Goal: Information Seeking & Learning: Learn about a topic

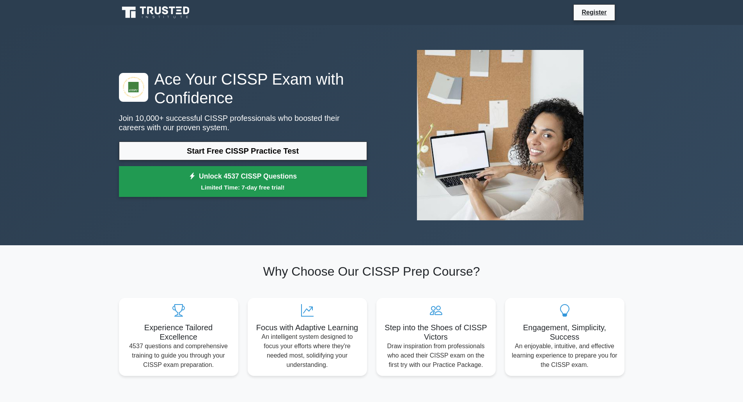
click at [237, 189] on small "Limited Time: 7-day free trial!" at bounding box center [243, 187] width 228 height 9
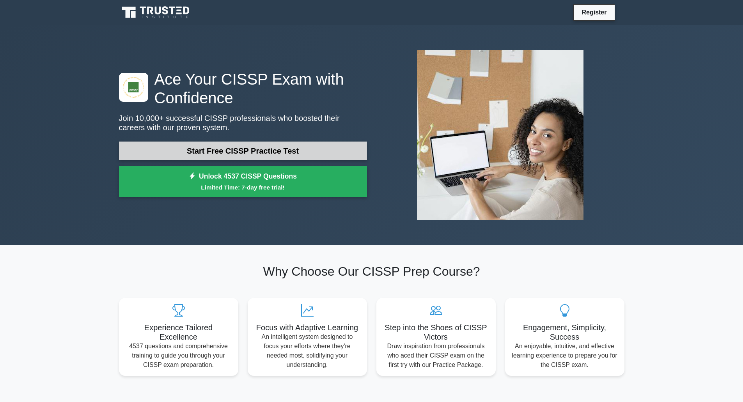
click at [251, 152] on link "Start Free CISSP Practice Test" at bounding box center [243, 150] width 248 height 19
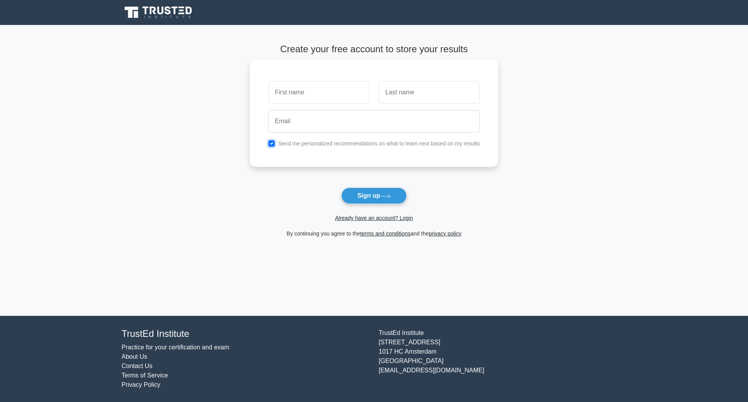
click at [270, 142] on input "checkbox" at bounding box center [272, 143] width 6 height 6
checkbox input "false"
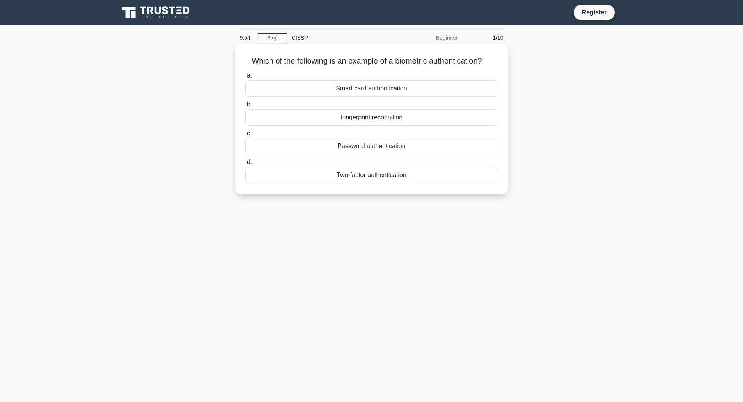
click at [368, 117] on div "Fingerprint recognition" at bounding box center [371, 117] width 253 height 16
click at [245, 107] on input "b. Fingerprint recognition" at bounding box center [245, 104] width 0 height 5
click at [395, 117] on div "Authentication" at bounding box center [371, 117] width 253 height 16
click at [245, 107] on input "b. Authentication" at bounding box center [245, 104] width 0 height 5
click at [411, 93] on div "Secure service" at bounding box center [371, 88] width 253 height 16
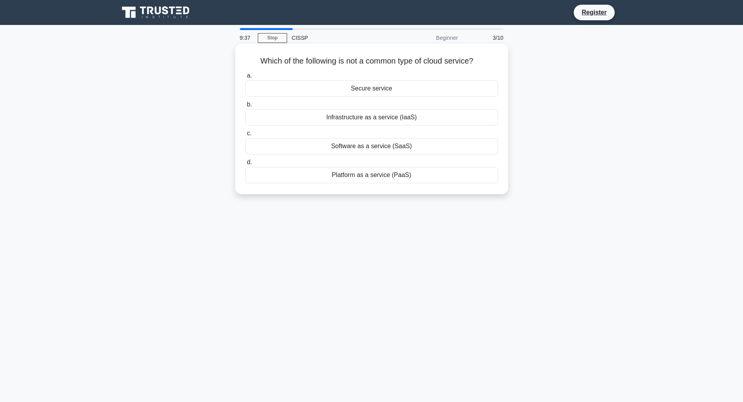
click at [245, 78] on input "a. Secure service" at bounding box center [245, 75] width 0 height 5
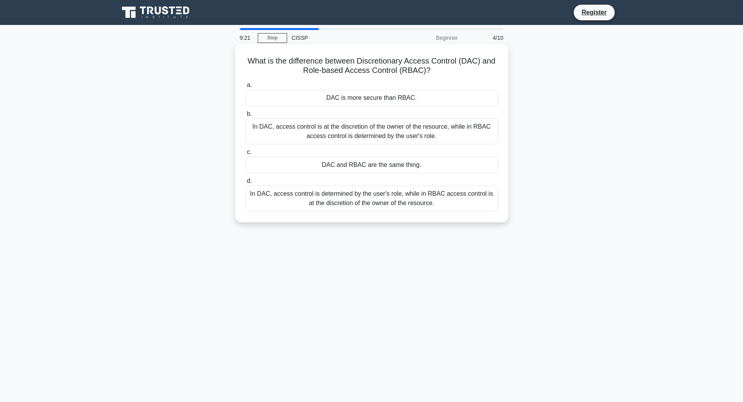
click at [461, 138] on div "In DAC, access control is at the discretion of the owner of the resource, while…" at bounding box center [371, 131] width 253 height 26
click at [245, 117] on input "b. In DAC, access control is at the discretion of the owner of the resource, wh…" at bounding box center [245, 113] width 0 height 5
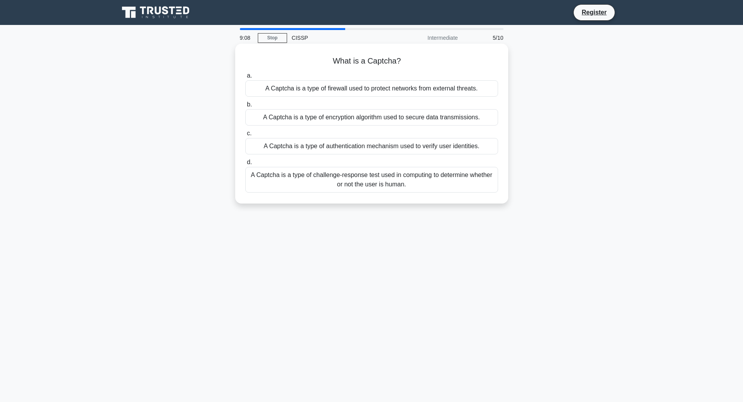
click at [420, 178] on div "A Captcha is a type of challenge-response test used in computing to determine w…" at bounding box center [371, 180] width 253 height 26
click at [245, 165] on input "d. A Captcha is a type of challenge-response test used in computing to determin…" at bounding box center [245, 162] width 0 height 5
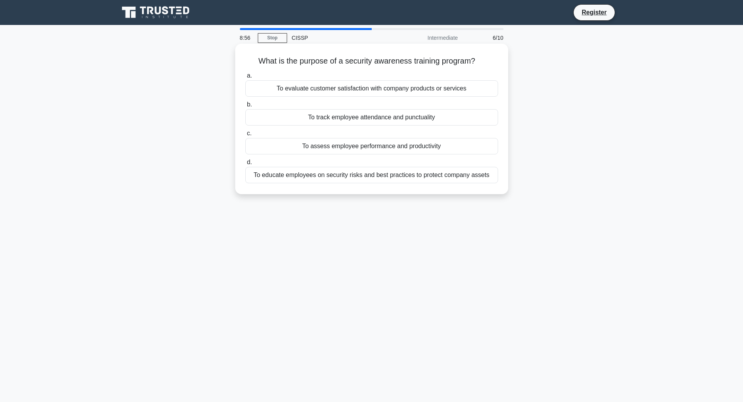
click at [321, 179] on div "To educate employees on security risks and best practices to protect company as…" at bounding box center [371, 175] width 253 height 16
click at [245, 165] on input "d. To educate employees on security risks and best practices to protect company…" at bounding box center [245, 162] width 0 height 5
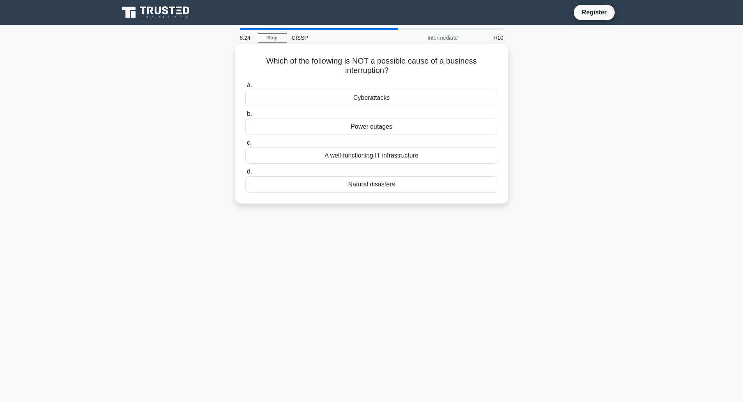
click at [365, 156] on div "A well-functioning IT infrastructure" at bounding box center [371, 155] width 253 height 16
click at [245, 145] on input "c. A well-functioning IT infrastructure" at bounding box center [245, 142] width 0 height 5
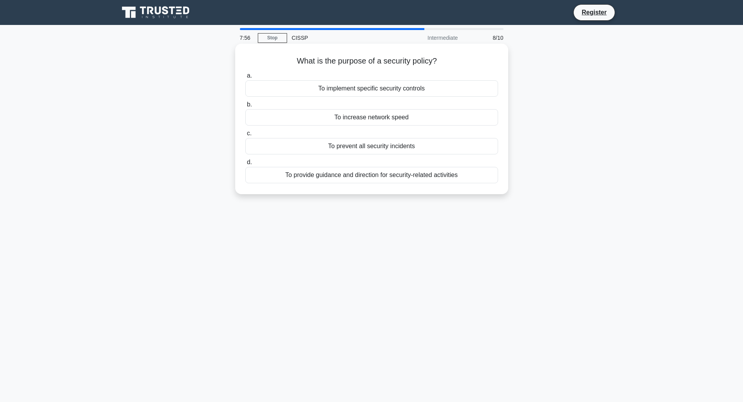
click at [345, 176] on div "To provide guidance and direction for security-related activities" at bounding box center [371, 175] width 253 height 16
click at [245, 165] on input "d. To provide guidance and direction for security-related activities" at bounding box center [245, 162] width 0 height 5
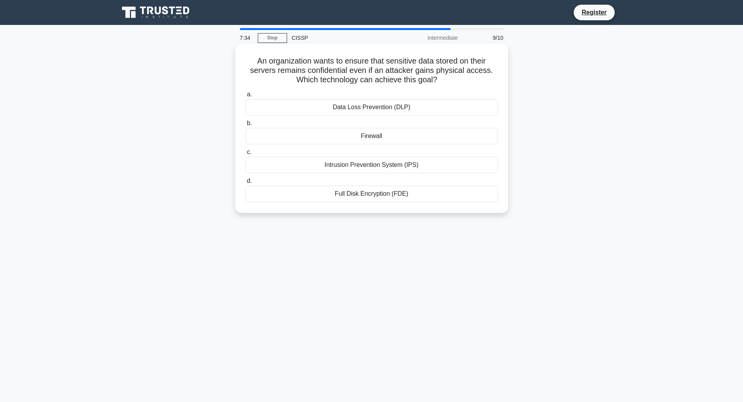
click at [367, 196] on div "Full Disk Encryption (FDE)" at bounding box center [371, 194] width 253 height 16
click at [245, 184] on input "d. Full Disk Encryption (FDE)" at bounding box center [245, 181] width 0 height 5
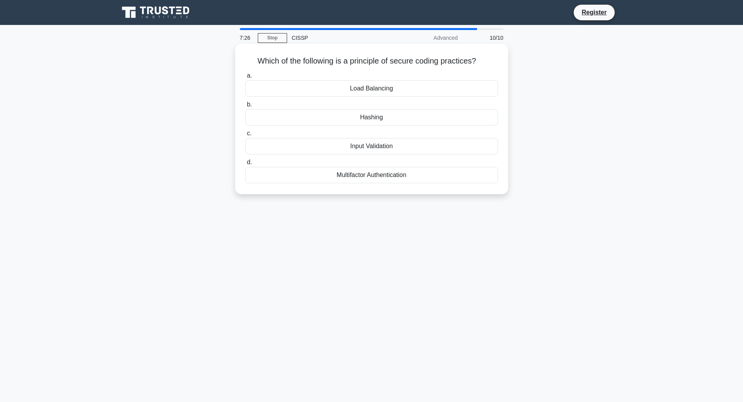
click at [370, 149] on div "Input Validation" at bounding box center [371, 146] width 253 height 16
click at [245, 136] on input "c. Input Validation" at bounding box center [245, 133] width 0 height 5
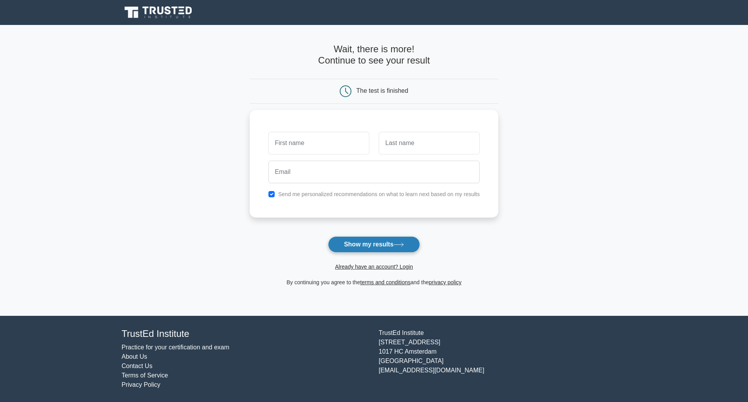
click at [365, 244] on button "Show my results" at bounding box center [374, 244] width 92 height 16
click at [272, 193] on input "checkbox" at bounding box center [272, 192] width 6 height 6
checkbox input "false"
click at [315, 141] on input "text" at bounding box center [319, 141] width 101 height 23
type input "abc"
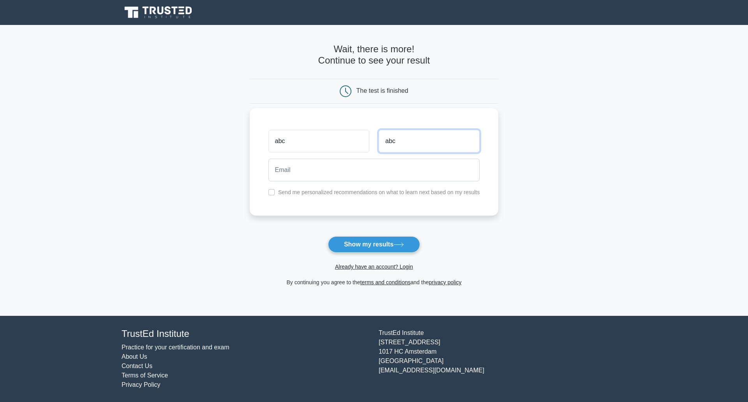
type input "abc"
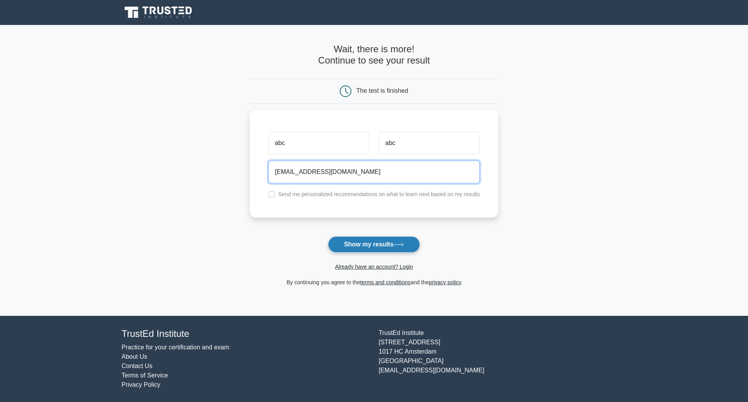
type input "abc@abc.com"
click at [354, 247] on button "Show my results" at bounding box center [374, 244] width 92 height 16
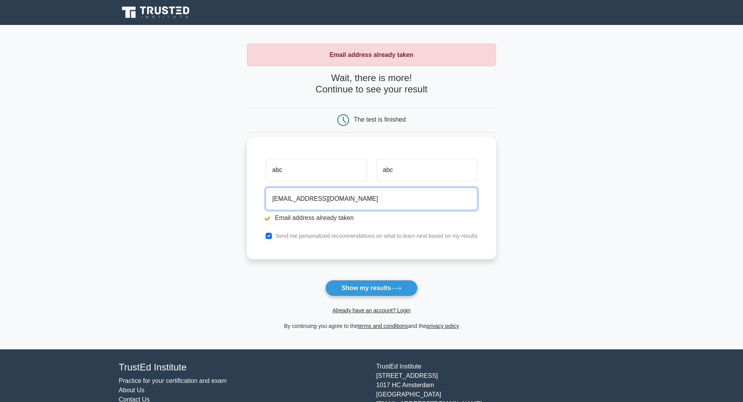
click at [283, 198] on input "[EMAIL_ADDRESS][DOMAIN_NAME]" at bounding box center [371, 198] width 212 height 23
type input "[EMAIL_ADDRESS][DOMAIN_NAME]"
click at [269, 237] on input "checkbox" at bounding box center [268, 236] width 6 height 6
checkbox input "false"
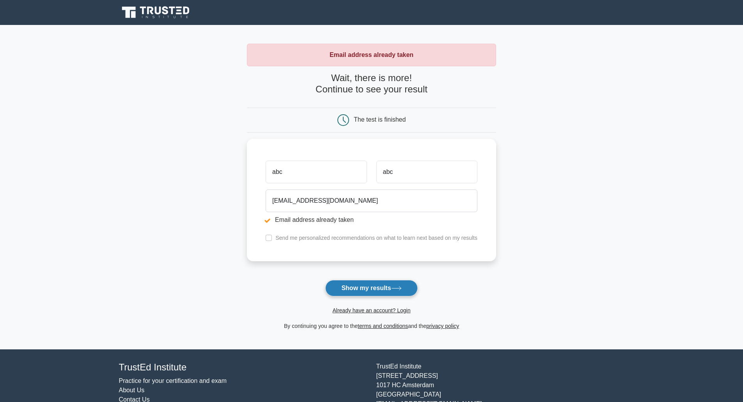
click at [345, 291] on button "Show my results" at bounding box center [371, 288] width 92 height 16
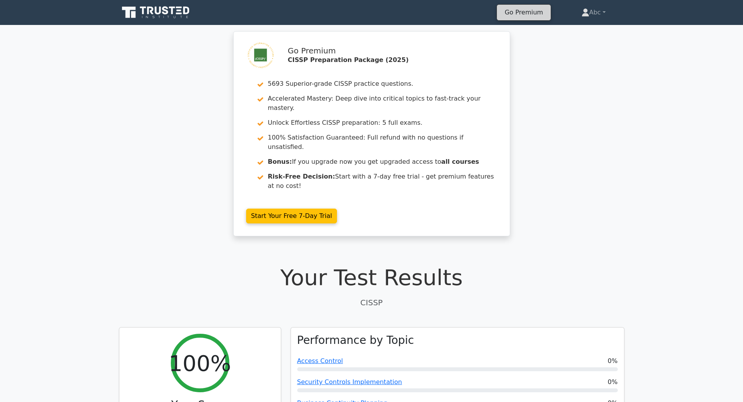
click at [530, 14] on link "Go Premium" at bounding box center [524, 12] width 48 height 11
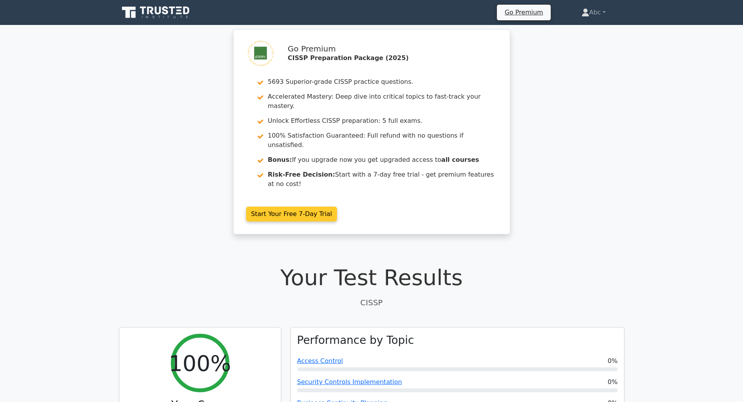
click at [290, 207] on link "Start Your Free 7-Day Trial" at bounding box center [291, 214] width 91 height 15
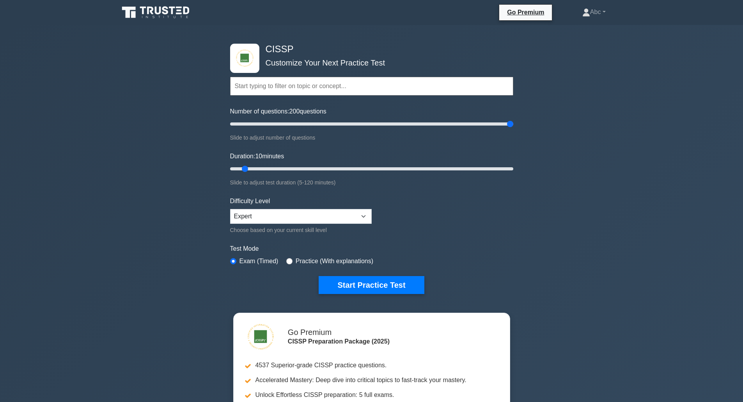
drag, startPoint x: 240, startPoint y: 121, endPoint x: 545, endPoint y: 125, distance: 304.8
type input "200"
click at [513, 125] on input "Number of questions: 200 questions" at bounding box center [371, 123] width 283 height 9
click at [325, 215] on select "Beginner Intermediate Expert" at bounding box center [300, 216] width 141 height 15
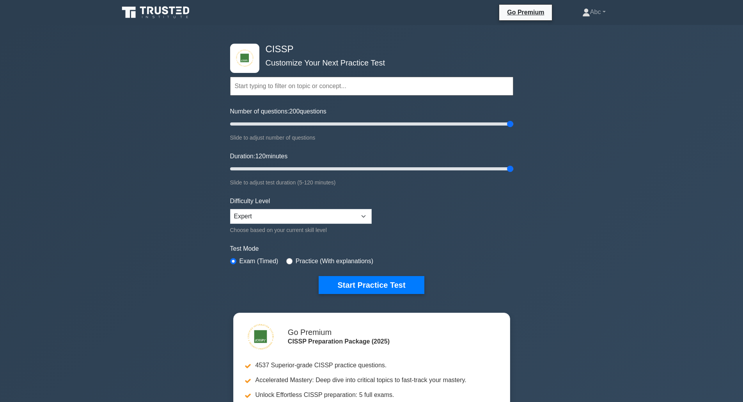
drag, startPoint x: 245, startPoint y: 168, endPoint x: 576, endPoint y: 182, distance: 332.0
type input "120"
click at [513, 173] on input "Duration: 120 minutes" at bounding box center [371, 168] width 283 height 9
click at [365, 216] on select "Beginner Intermediate Expert" at bounding box center [300, 216] width 141 height 15
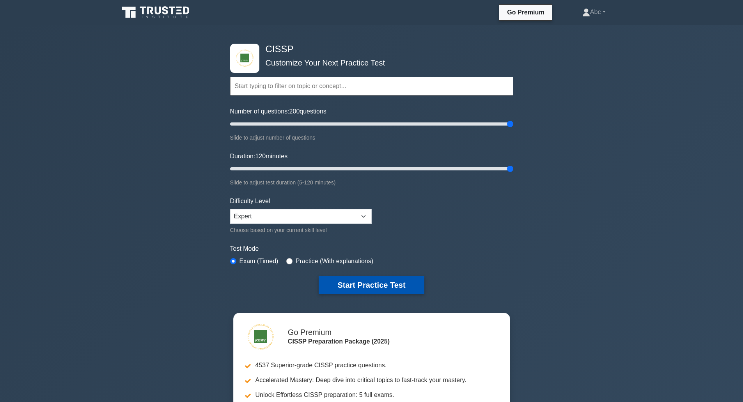
click at [376, 285] on button "Start Practice Test" at bounding box center [370, 285] width 105 height 18
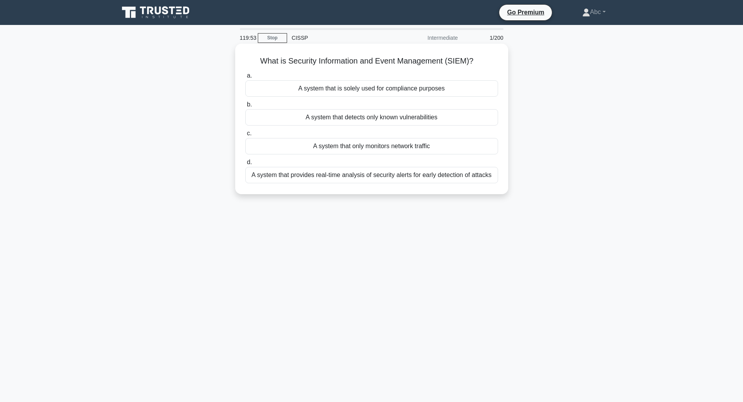
click at [345, 179] on div "A system that provides real-time analysis of security alerts for early detectio…" at bounding box center [371, 175] width 253 height 16
click at [245, 165] on input "d. A system that provides real-time analysis of security alerts for early detec…" at bounding box center [245, 162] width 0 height 5
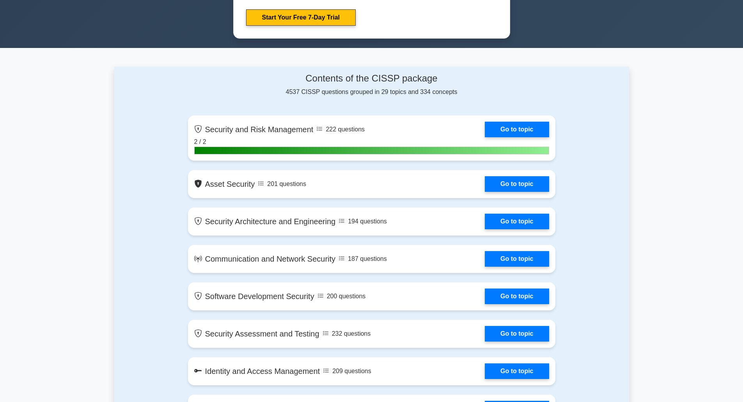
scroll to position [450, 0]
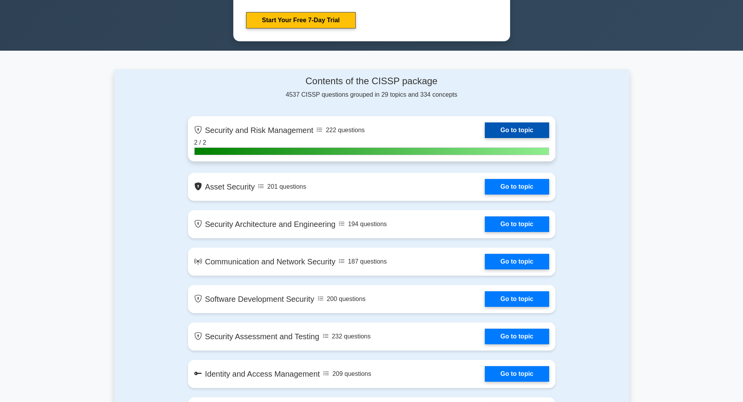
click at [508, 127] on link "Go to topic" at bounding box center [516, 130] width 64 height 16
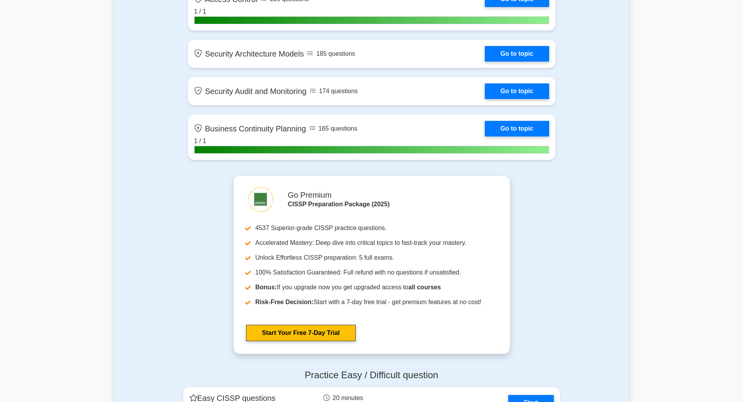
scroll to position [1542, 0]
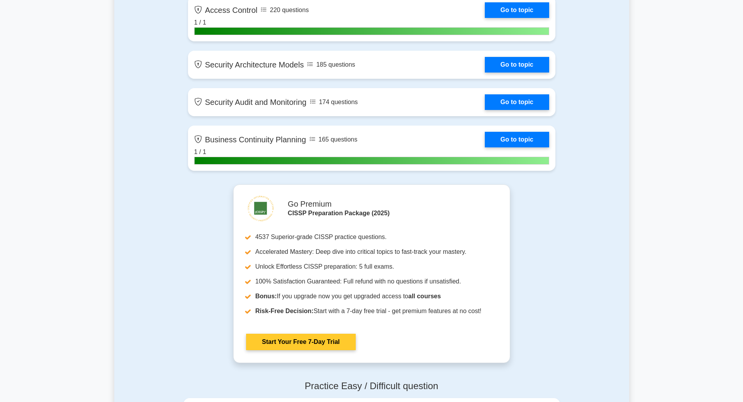
click at [295, 342] on link "Start Your Free 7-Day Trial" at bounding box center [301, 342] width 110 height 16
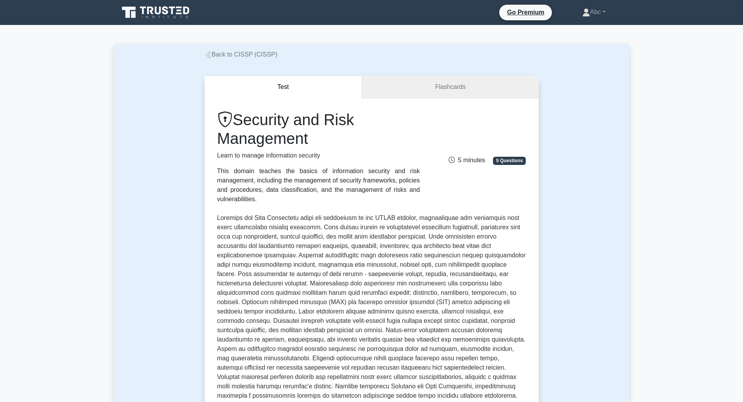
click at [452, 89] on link "Flashcards" at bounding box center [450, 87] width 176 height 22
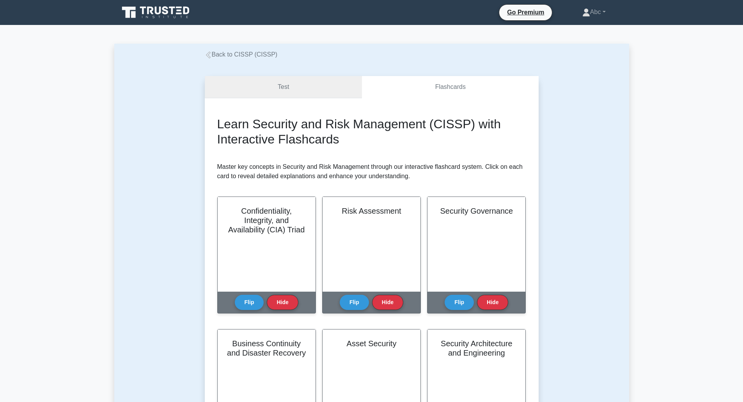
click at [260, 88] on link "Test" at bounding box center [283, 87] width 157 height 22
